Goal: Task Accomplishment & Management: Use online tool/utility

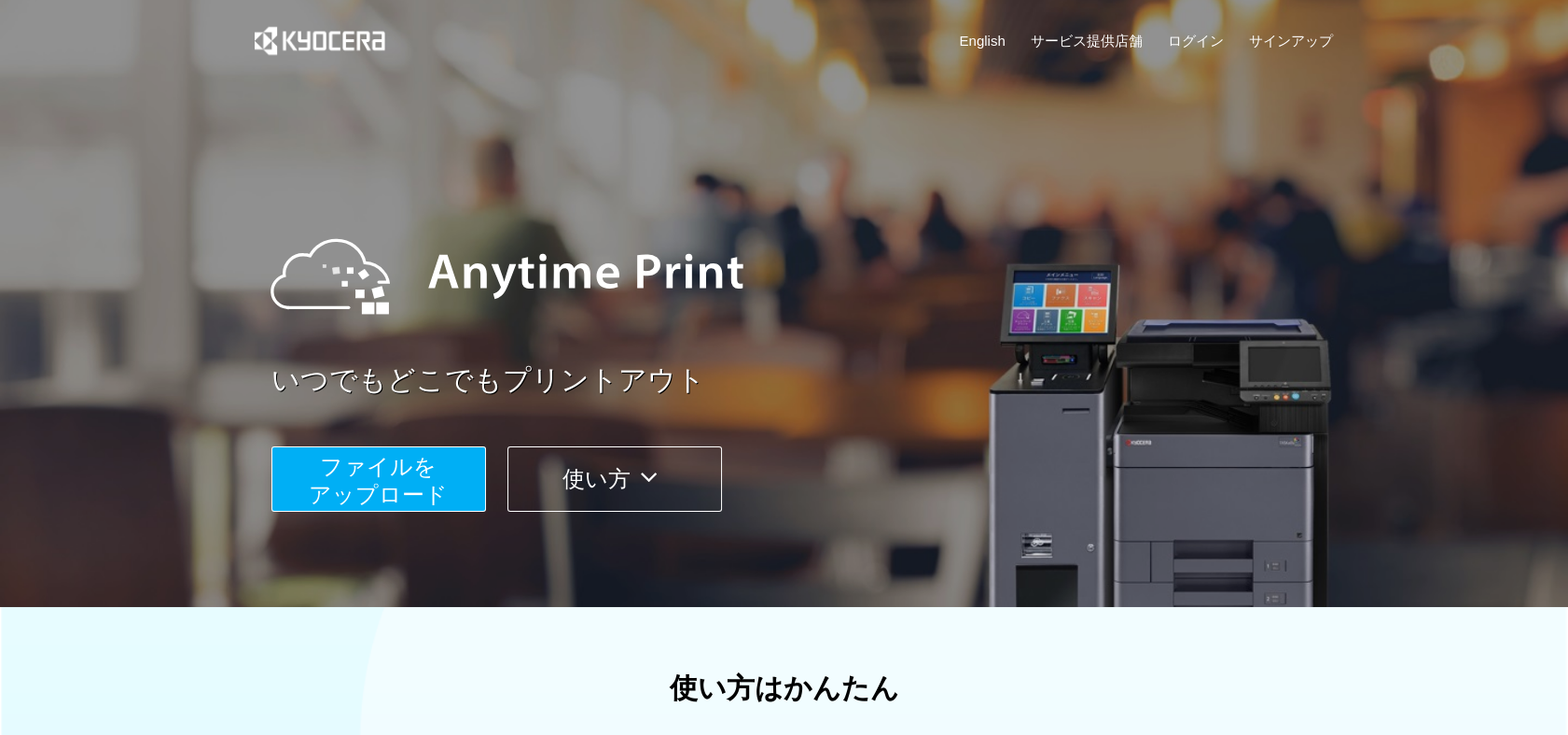
click at [356, 457] on span "ファイルを ​​アップロード" at bounding box center [378, 480] width 139 height 53
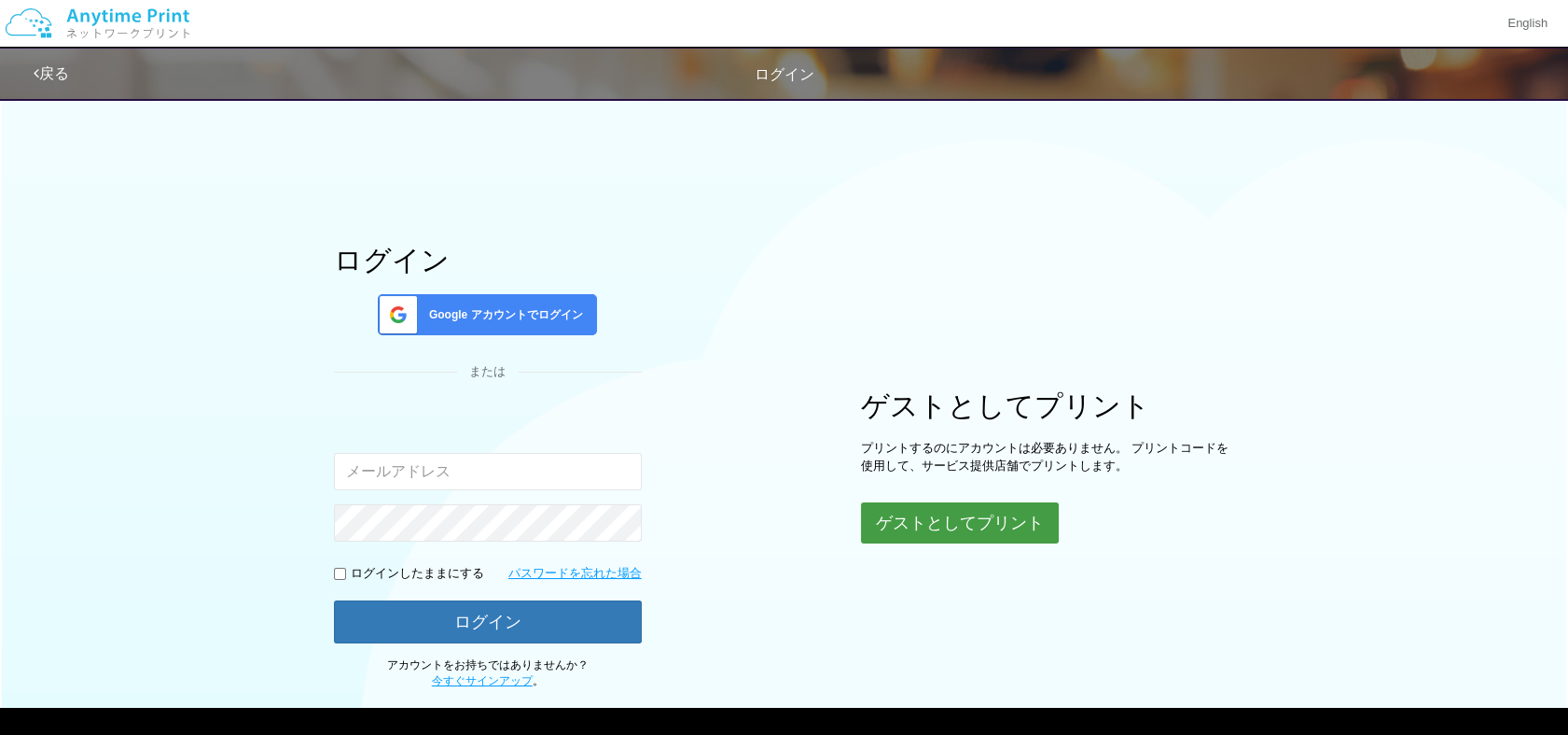
click at [961, 516] on button "ゲストとしてプリント" at bounding box center [960, 523] width 198 height 41
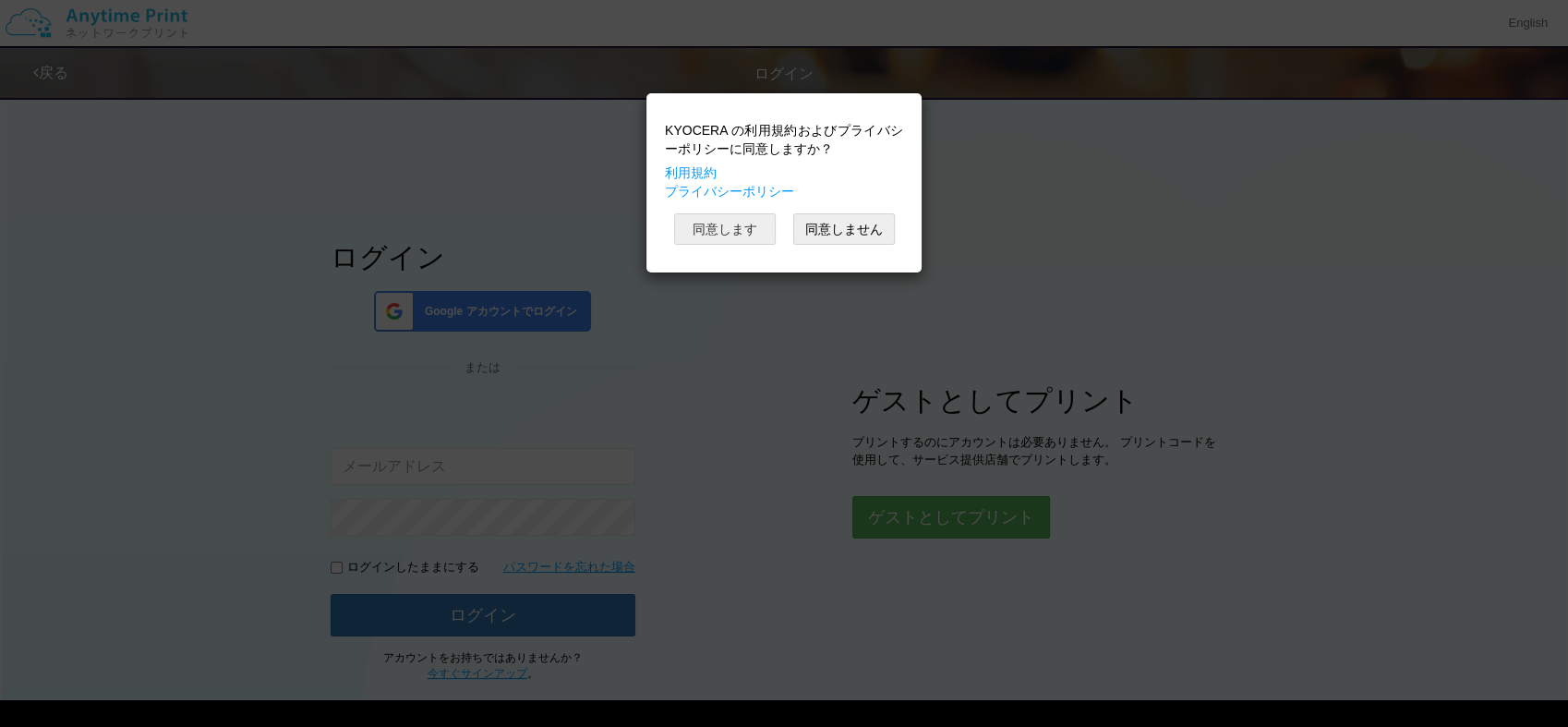
click at [730, 219] on button "同意します" at bounding box center [725, 229] width 102 height 31
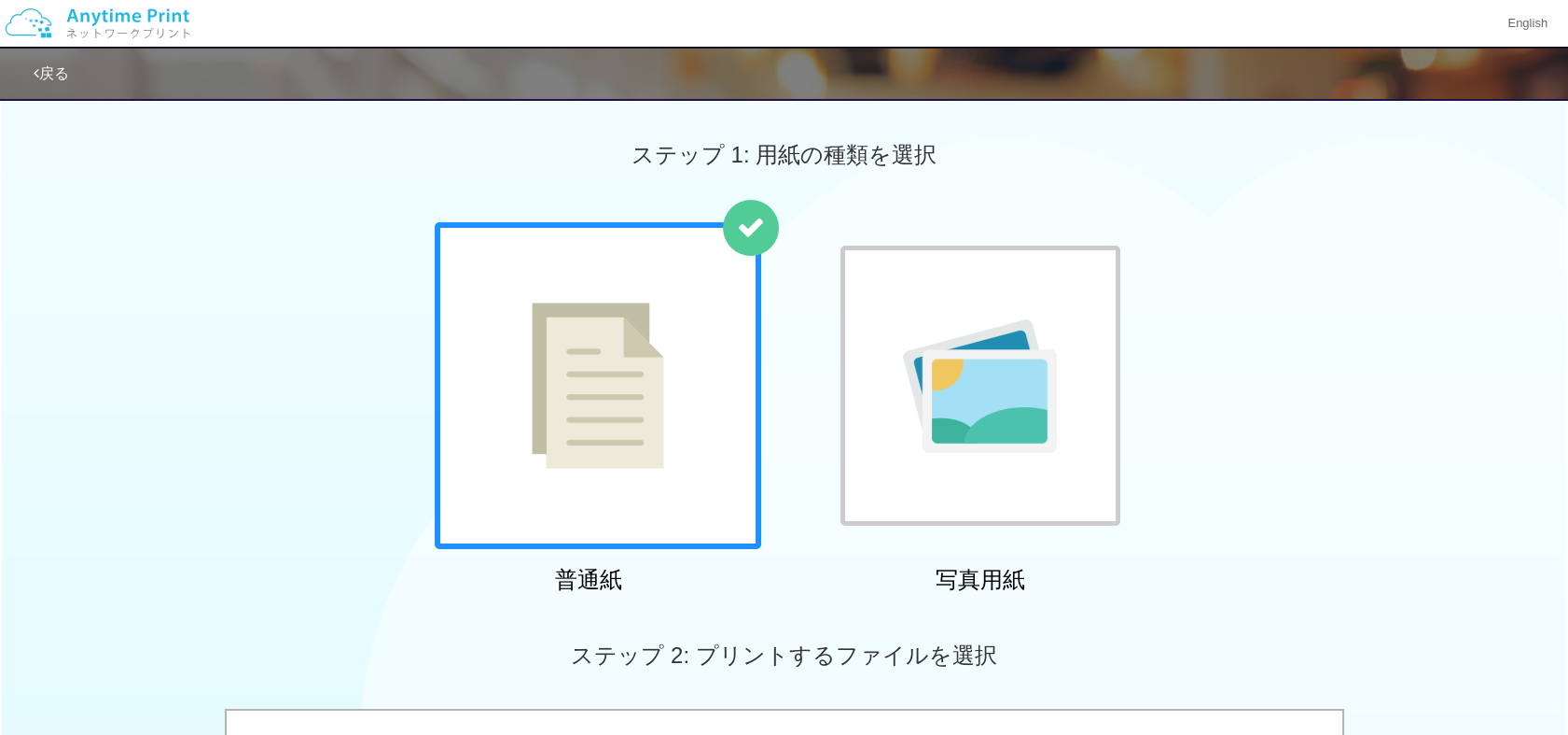
scroll to position [643, 0]
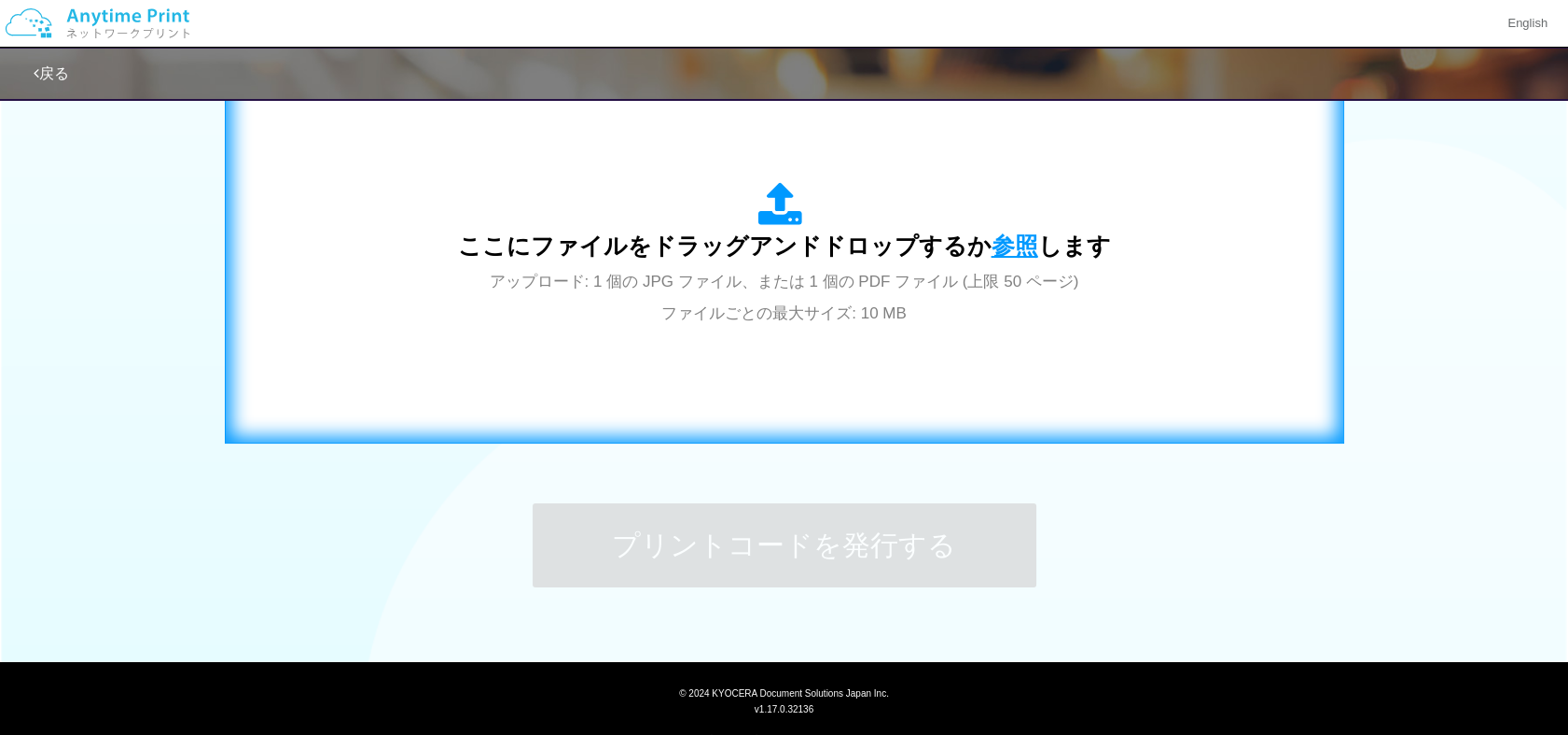
click at [995, 243] on span "参照" at bounding box center [1015, 246] width 47 height 26
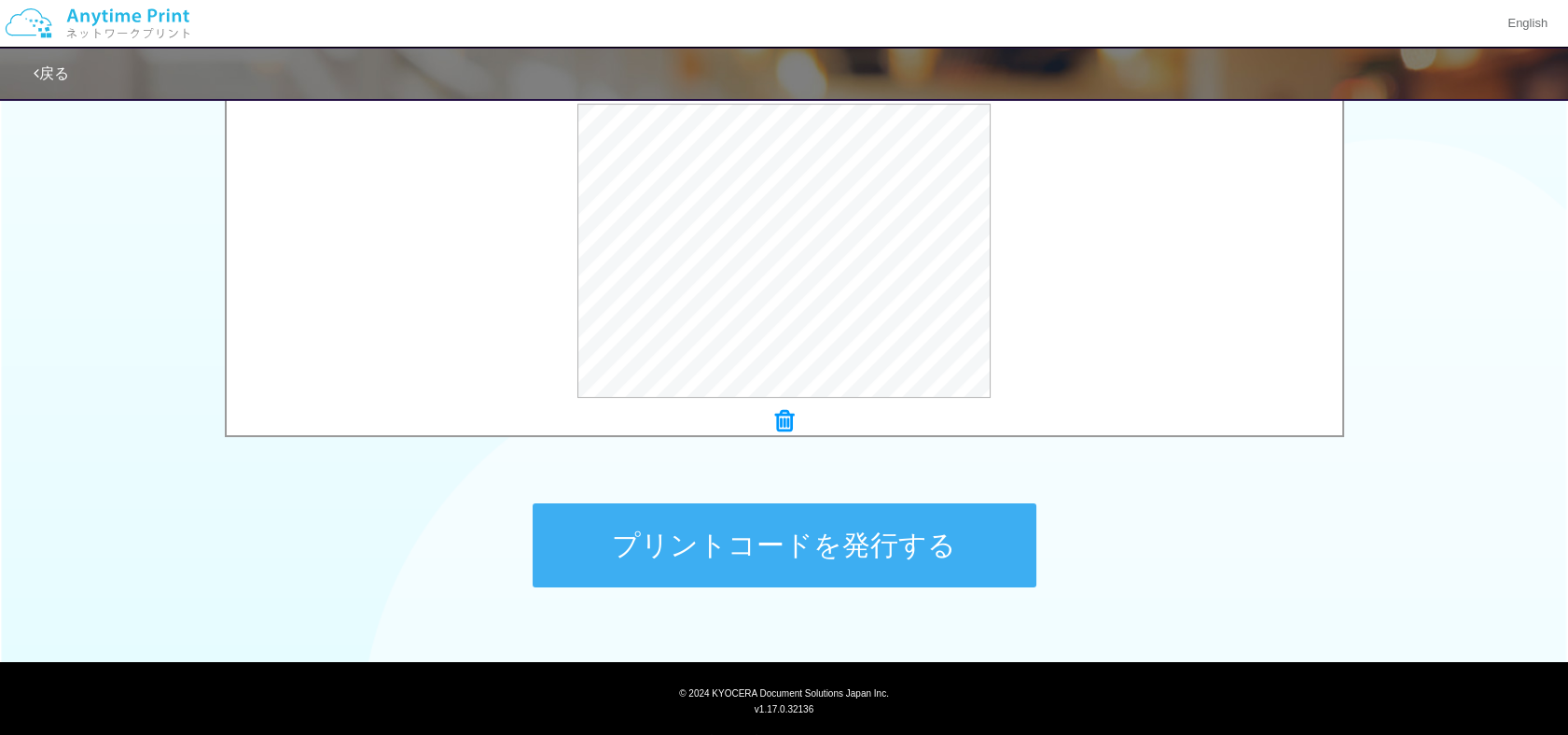
click at [758, 548] on button "プリントコードを発行する" at bounding box center [785, 545] width 504 height 84
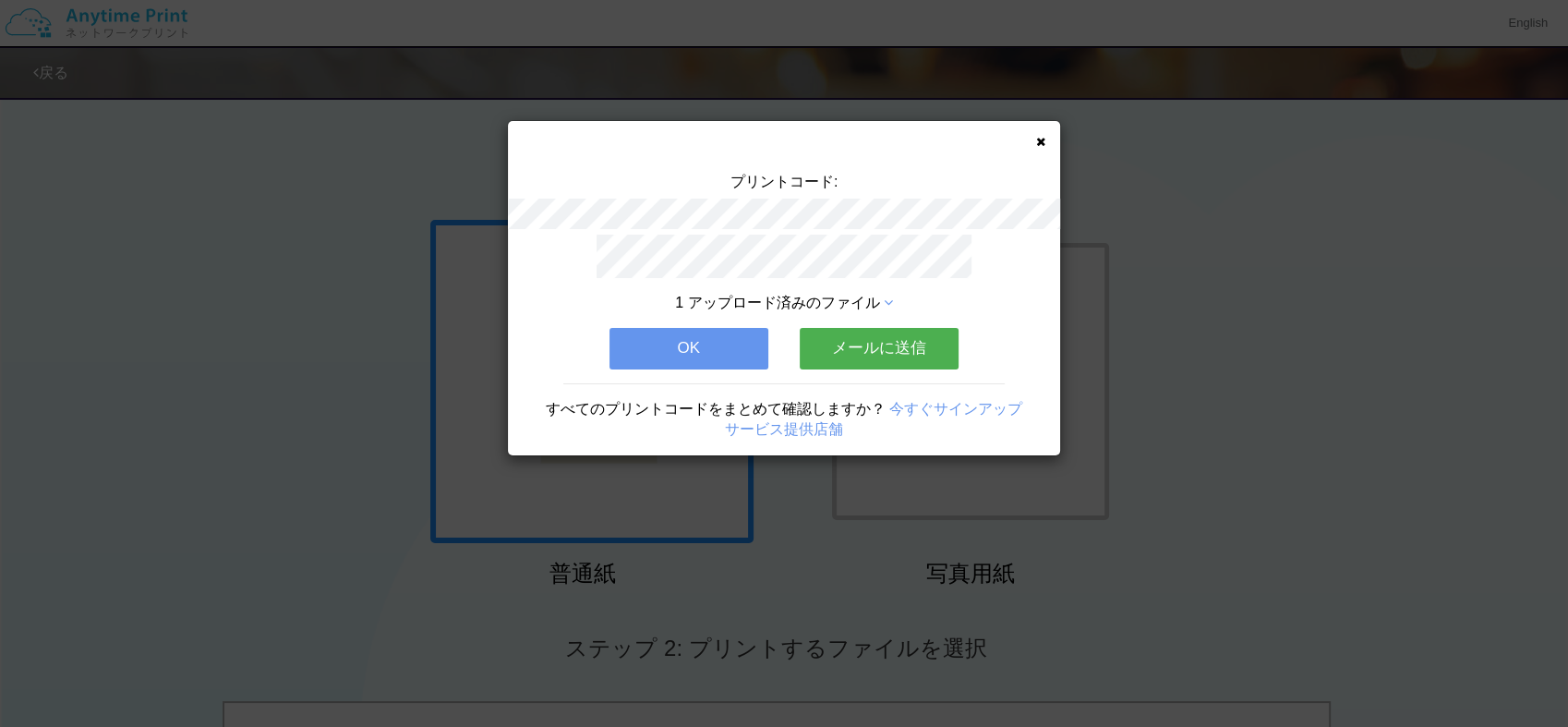
click at [724, 341] on button "OK" at bounding box center [689, 348] width 159 height 41
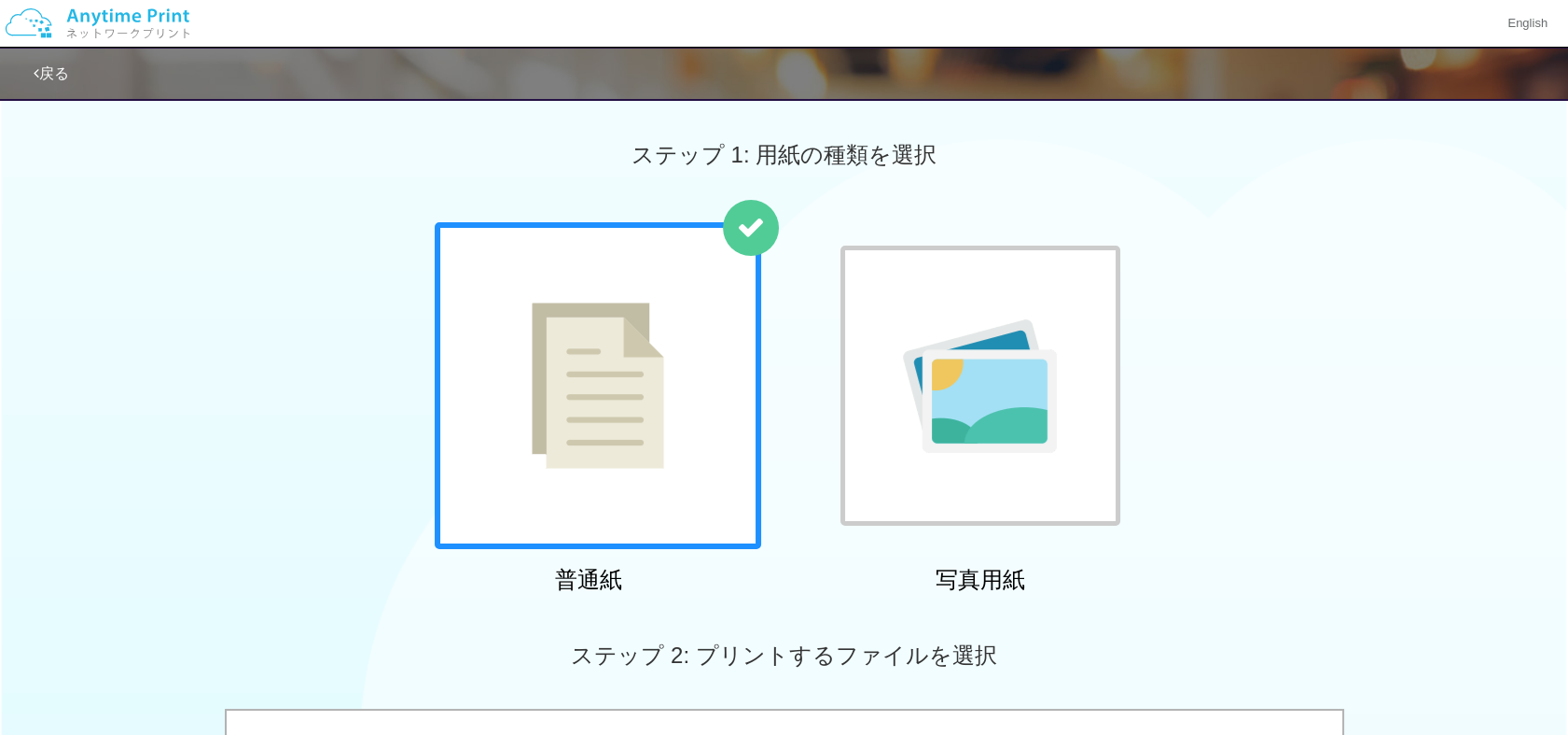
scroll to position [643, 0]
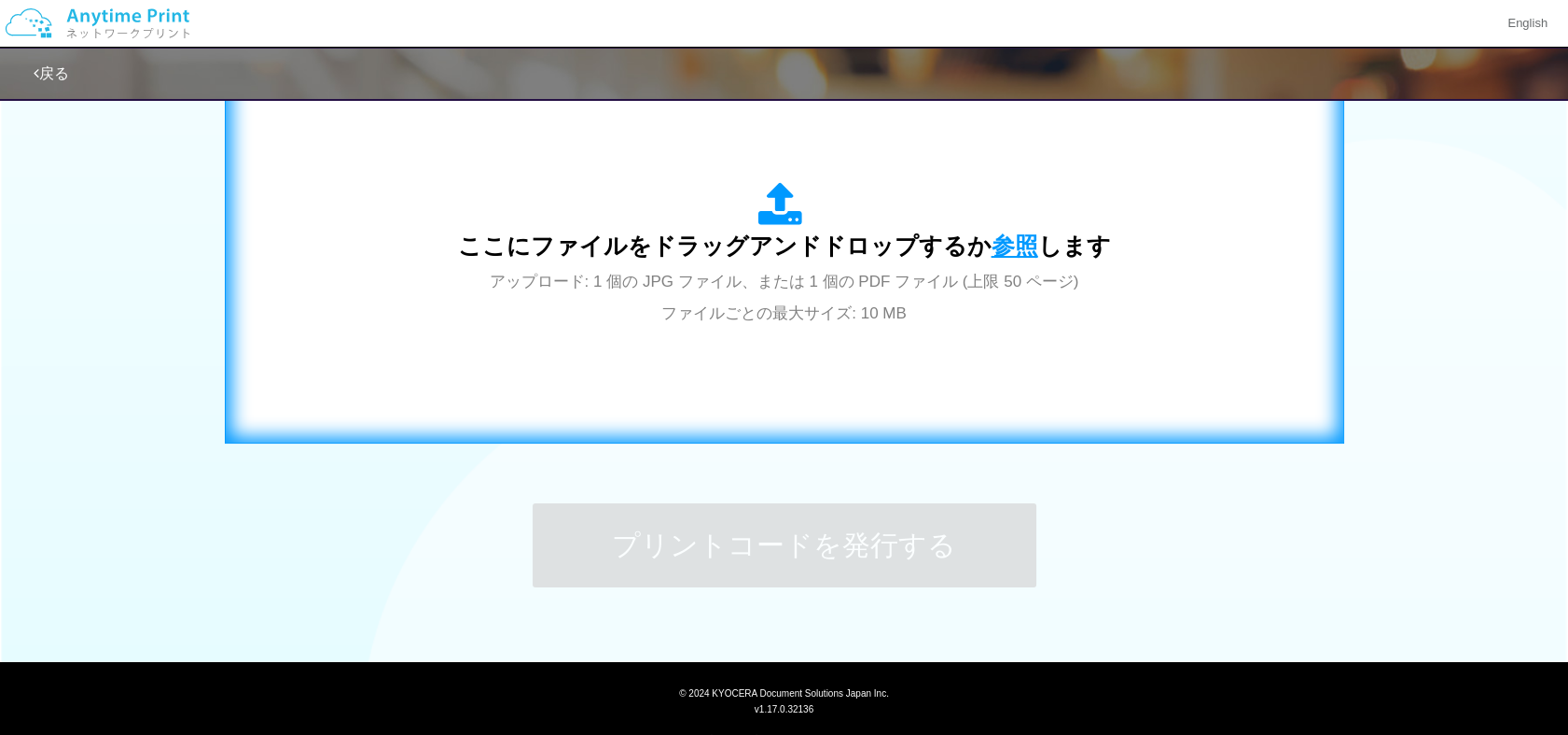
click at [1005, 239] on span "参照" at bounding box center [1015, 246] width 47 height 26
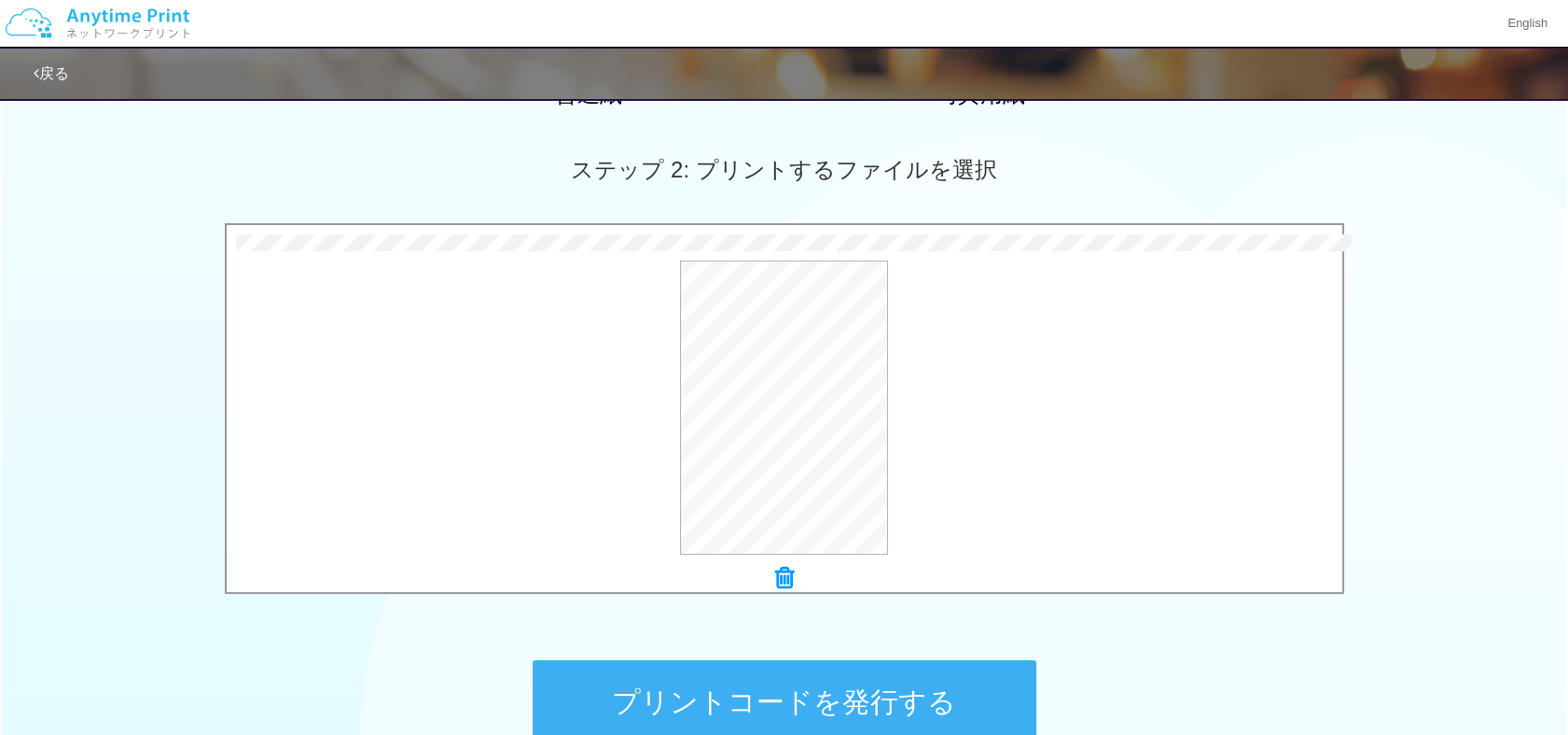
scroll to position [498, 0]
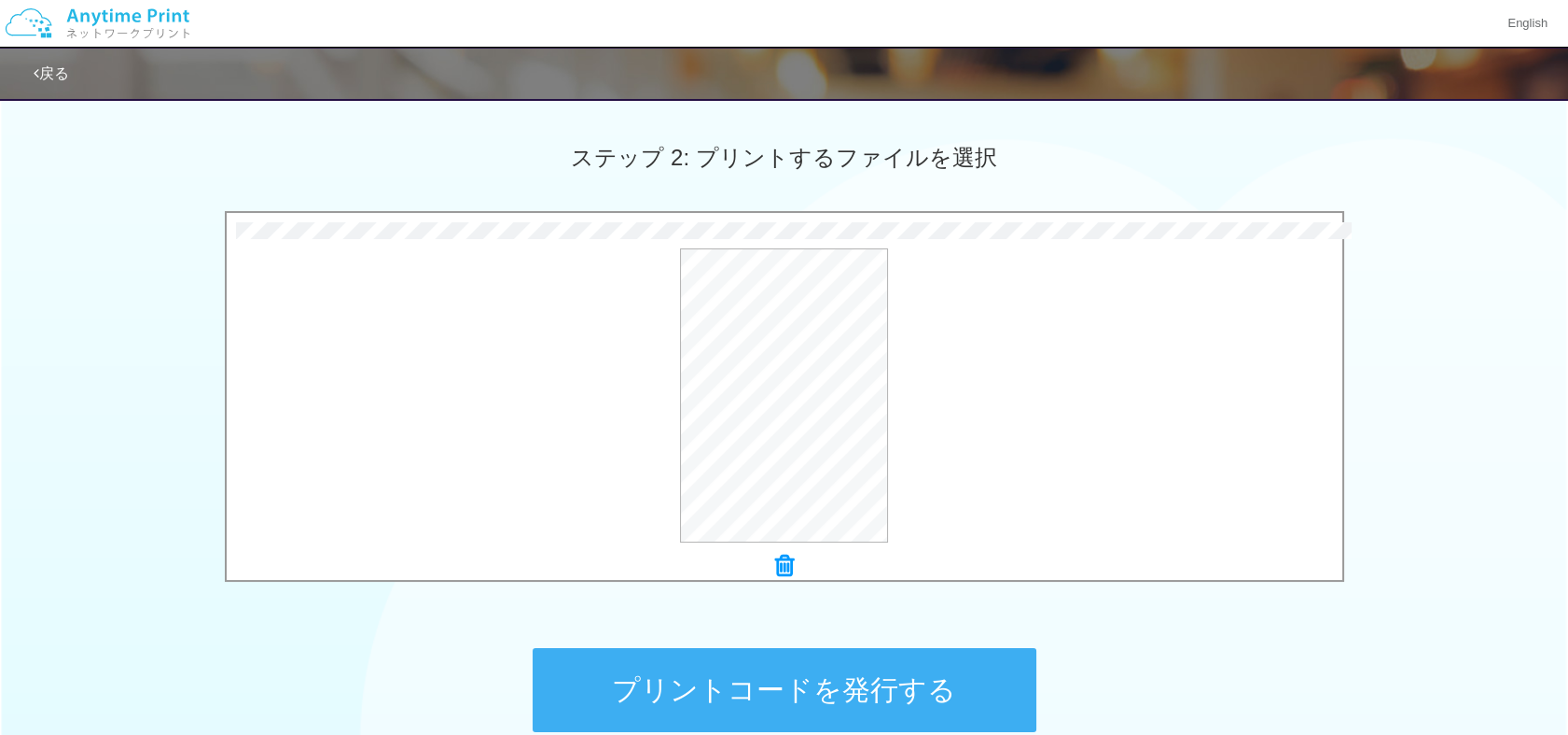
click at [879, 668] on button "プリントコードを発行する" at bounding box center [785, 690] width 504 height 84
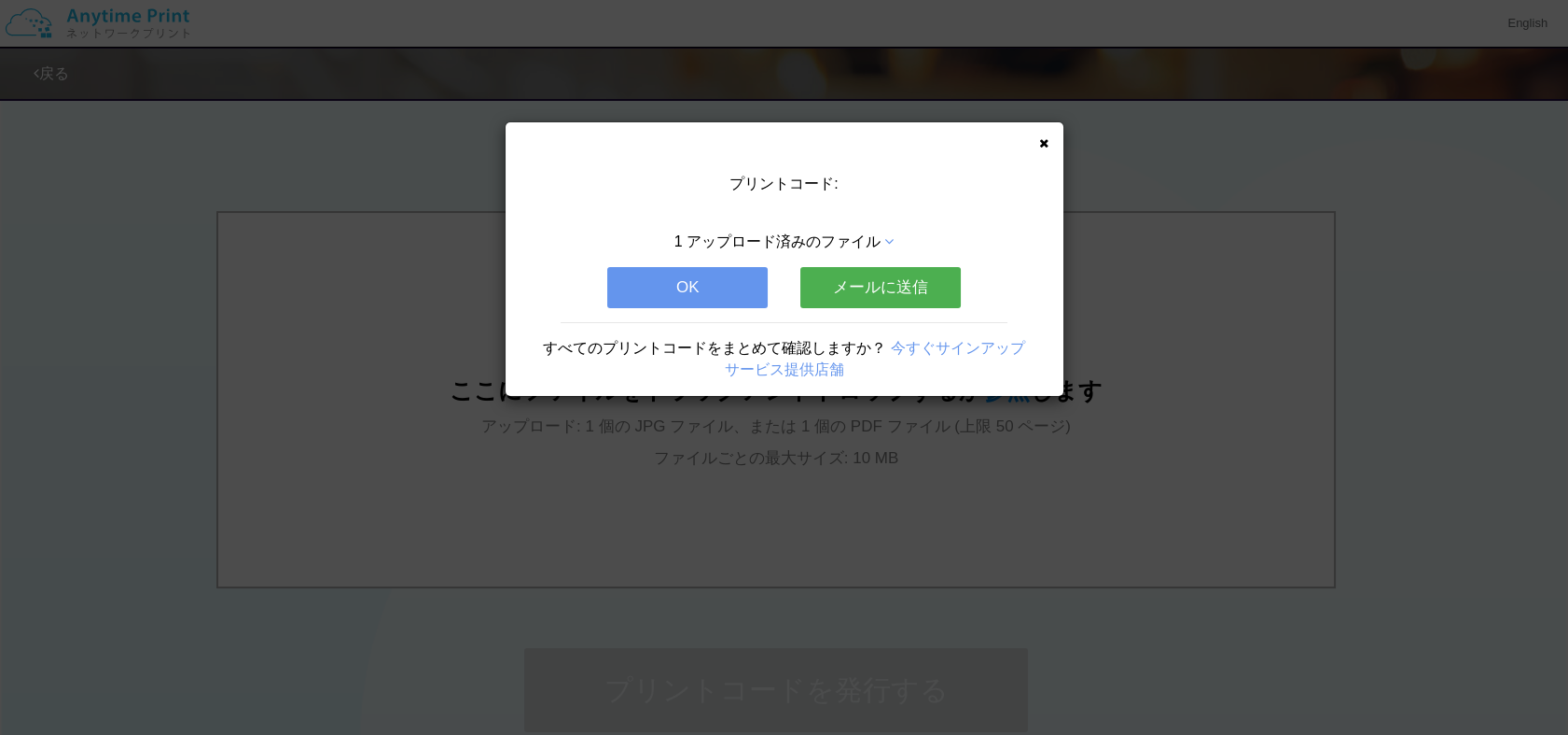
scroll to position [0, 0]
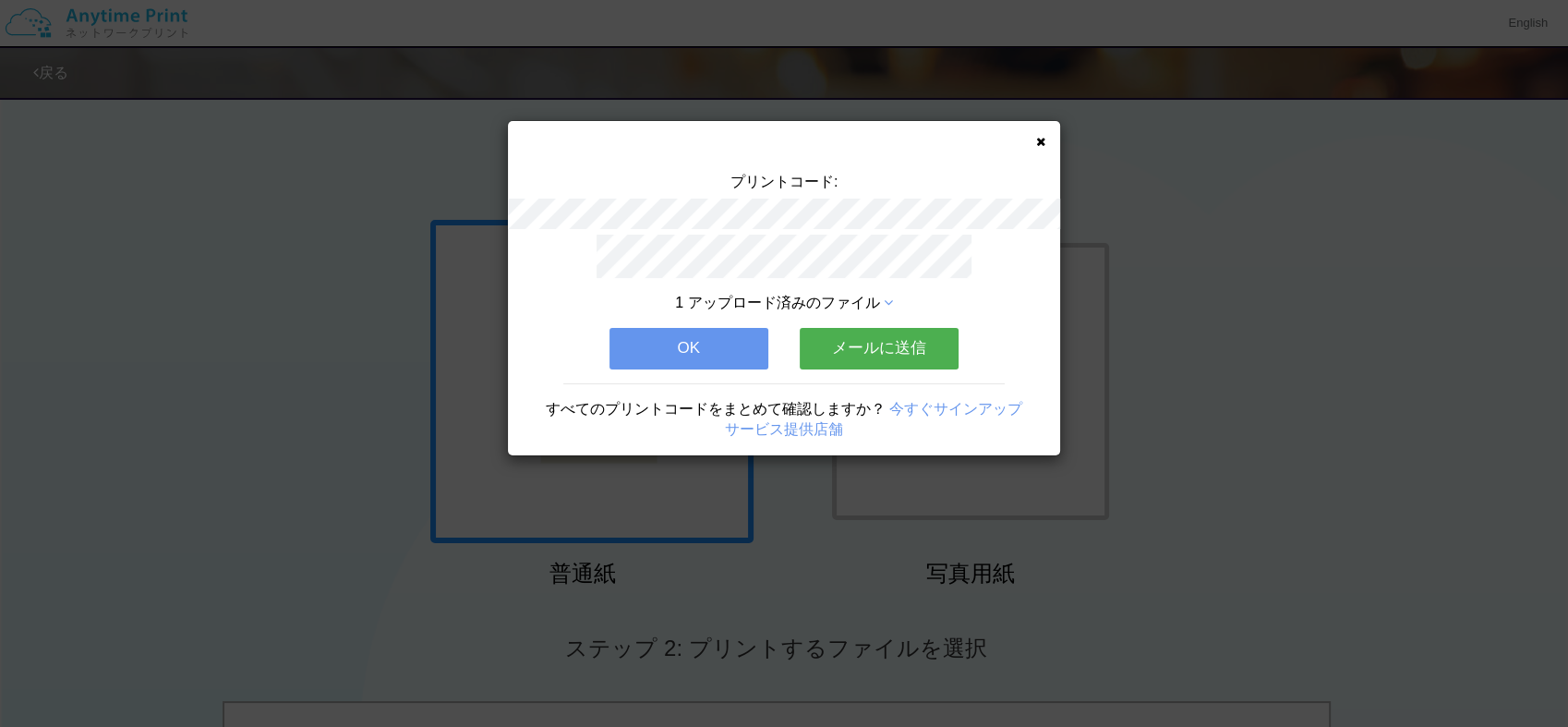
click at [709, 333] on button "OK" at bounding box center [689, 348] width 159 height 41
